Goal: Information Seeking & Learning: Learn about a topic

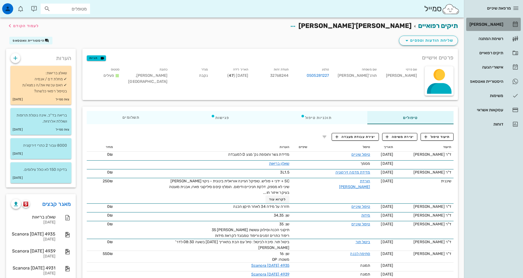
click at [502, 26] on div "[PERSON_NAME]" at bounding box center [485, 24] width 35 height 4
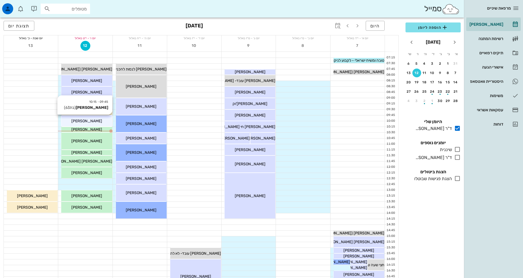
click at [99, 124] on div "[PERSON_NAME]" at bounding box center [86, 121] width 51 height 6
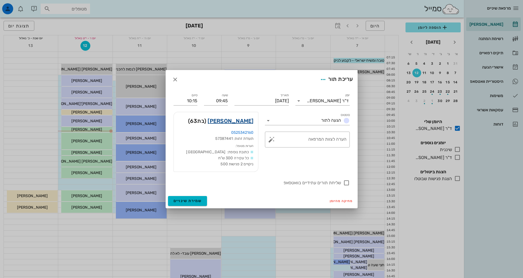
click at [233, 122] on link "[PERSON_NAME]" at bounding box center [231, 121] width 46 height 9
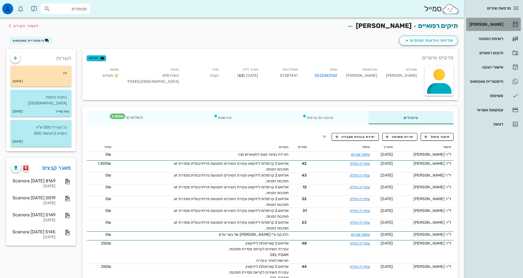
click at [494, 24] on div "[PERSON_NAME]" at bounding box center [485, 24] width 35 height 4
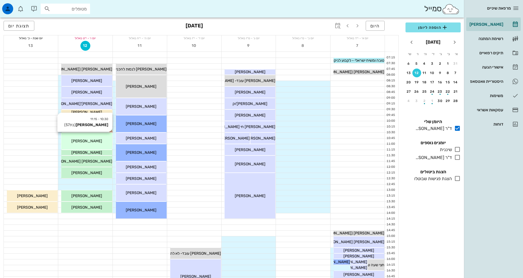
click at [96, 138] on div "10:30 - 11:15 [PERSON_NAME] (בת 57 ) [PERSON_NAME]" at bounding box center [86, 141] width 51 height 17
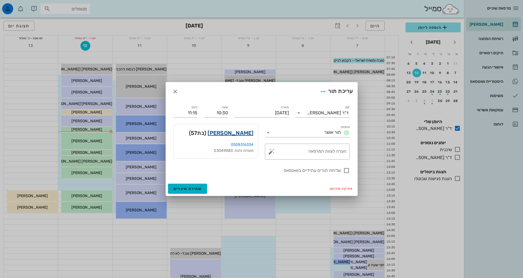
click at [240, 132] on link "[PERSON_NAME]" at bounding box center [231, 133] width 46 height 9
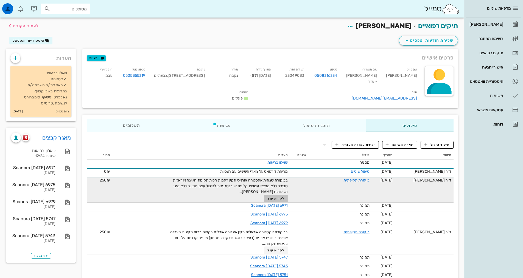
click at [273, 197] on span "לקרוא עוד" at bounding box center [275, 199] width 17 height 4
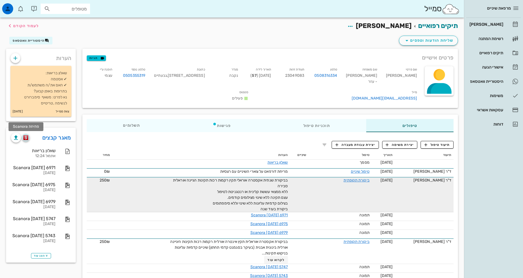
click at [26, 138] on img "button" at bounding box center [25, 137] width 5 height 5
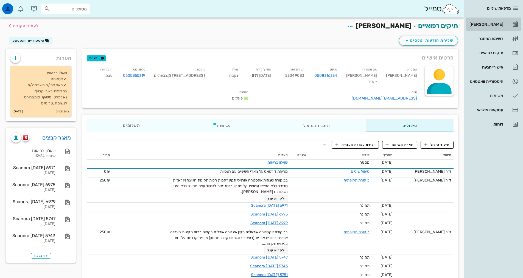
click at [488, 23] on div "[PERSON_NAME]" at bounding box center [485, 24] width 35 height 4
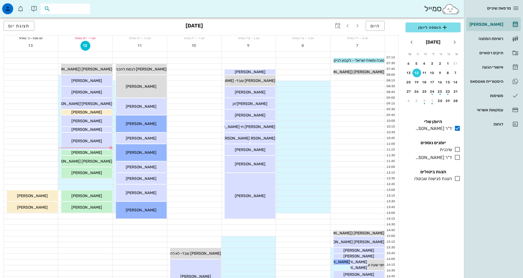
click at [62, 9] on input "text" at bounding box center [69, 8] width 35 height 7
type input "עזר עמי"
click at [66, 21] on div "עמיר עזר 57706699" at bounding box center [59, 21] width 60 height 4
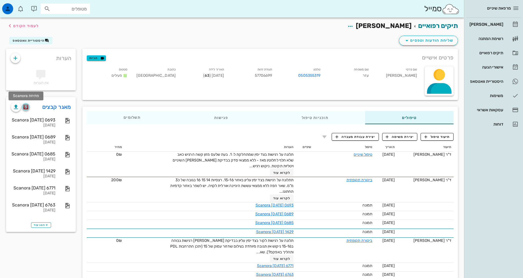
click at [26, 106] on img "button" at bounding box center [25, 107] width 5 height 5
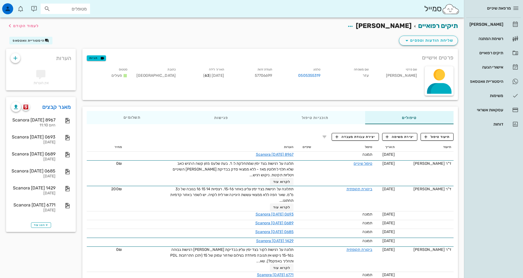
drag, startPoint x: 72, startPoint y: 11, endPoint x: 74, endPoint y: 9, distance: 3.3
click at [72, 11] on input "מטופלים" at bounding box center [69, 8] width 35 height 7
type input "עזר יו"
click at [83, 23] on div "יואב עזר 216010546" at bounding box center [69, 21] width 49 height 4
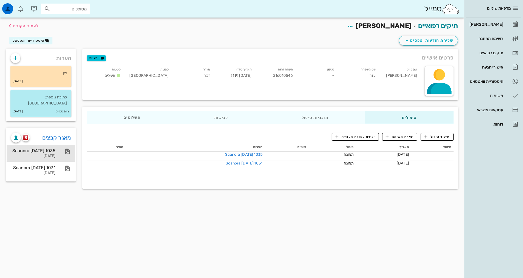
drag, startPoint x: 37, startPoint y: 144, endPoint x: 42, endPoint y: 144, distance: 5.2
click at [38, 148] on div "Scanora 17-01-25 1035" at bounding box center [33, 150] width 44 height 5
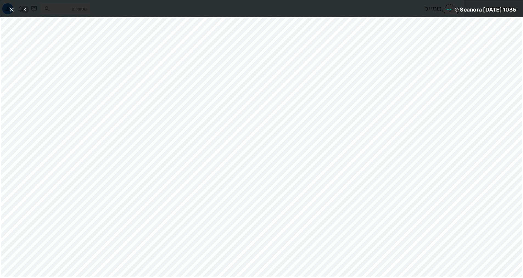
click at [26, 11] on icon "button" at bounding box center [25, 9] width 7 height 7
drag, startPoint x: 12, startPoint y: 9, endPoint x: 89, endPoint y: 38, distance: 82.7
click at [12, 9] on icon "button" at bounding box center [12, 9] width 7 height 7
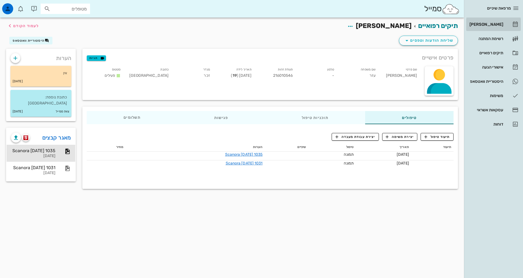
click at [498, 25] on div "[PERSON_NAME]" at bounding box center [485, 24] width 35 height 4
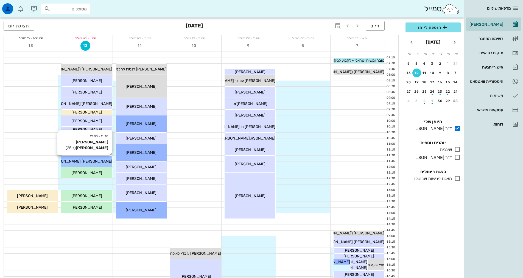
click at [97, 162] on span "[PERSON_NAME] [PERSON_NAME]" at bounding box center [81, 161] width 62 height 5
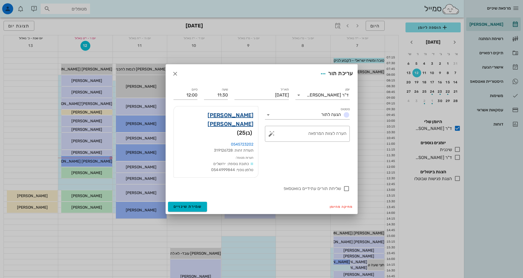
click at [232, 124] on link "אמיר יצחק אלון" at bounding box center [215, 120] width 75 height 18
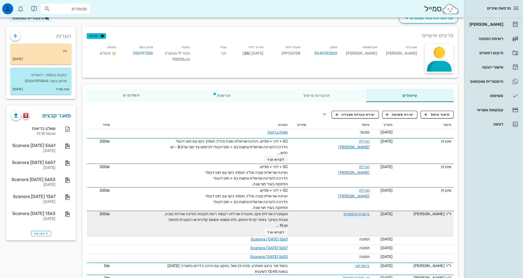
scroll to position [55, 0]
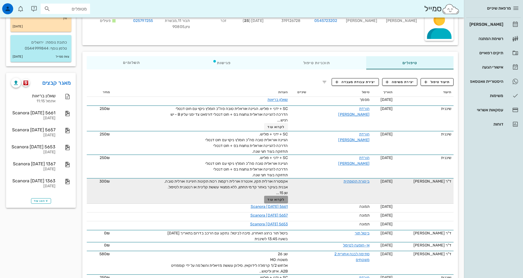
click at [280, 199] on span "לקרוא עוד" at bounding box center [275, 200] width 17 height 4
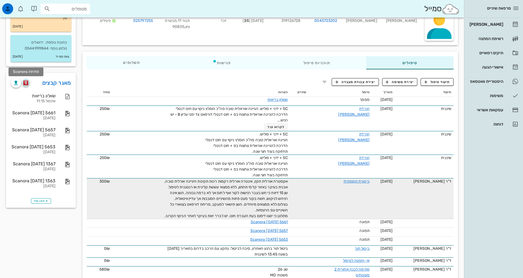
click at [26, 84] on img "button" at bounding box center [25, 82] width 5 height 5
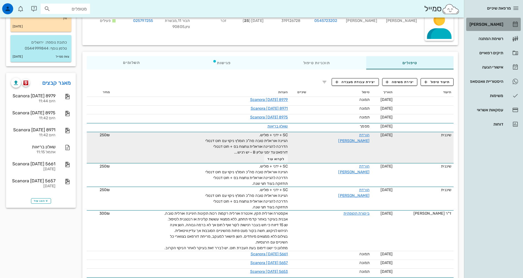
click at [490, 25] on div "[PERSON_NAME]" at bounding box center [485, 24] width 35 height 4
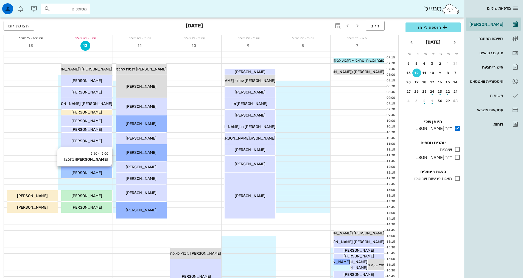
click at [88, 174] on span "[PERSON_NAME]" at bounding box center [86, 173] width 31 height 5
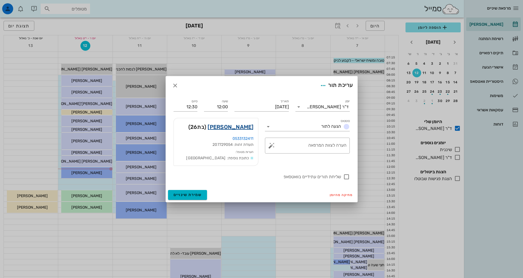
click at [236, 126] on link "חגית שרבני" at bounding box center [231, 127] width 46 height 9
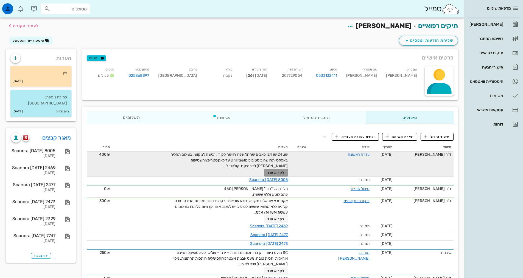
click at [281, 170] on button "לקרוא עוד" at bounding box center [276, 173] width 24 height 8
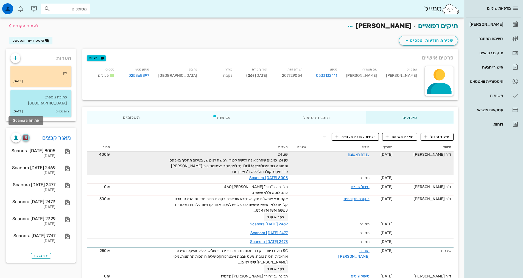
click at [28, 135] on img "button" at bounding box center [25, 137] width 5 height 5
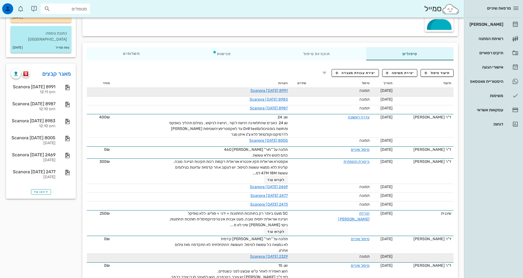
scroll to position [54, 0]
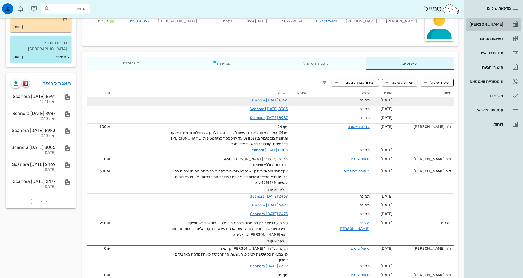
click at [494, 24] on div "[PERSON_NAME]" at bounding box center [485, 24] width 35 height 4
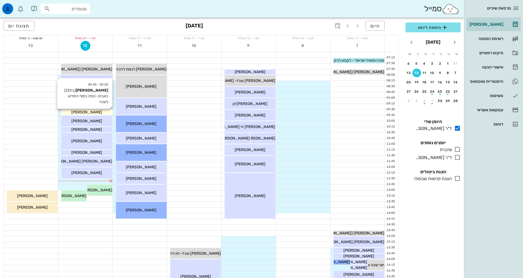
click at [98, 113] on div "[PERSON_NAME]" at bounding box center [86, 113] width 51 height 6
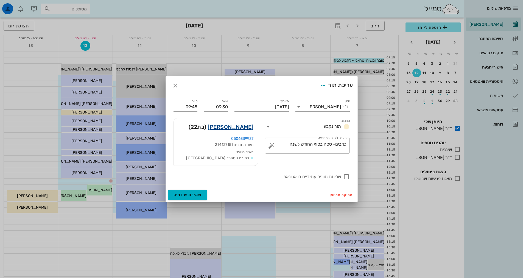
click at [244, 128] on link "אלה ון לוין" at bounding box center [231, 127] width 46 height 9
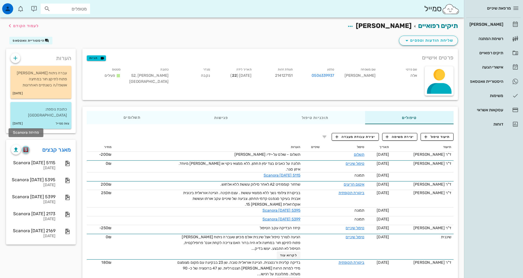
click at [27, 147] on img "button" at bounding box center [25, 149] width 5 height 5
